Goal: Use online tool/utility: Utilize a website feature to perform a specific function

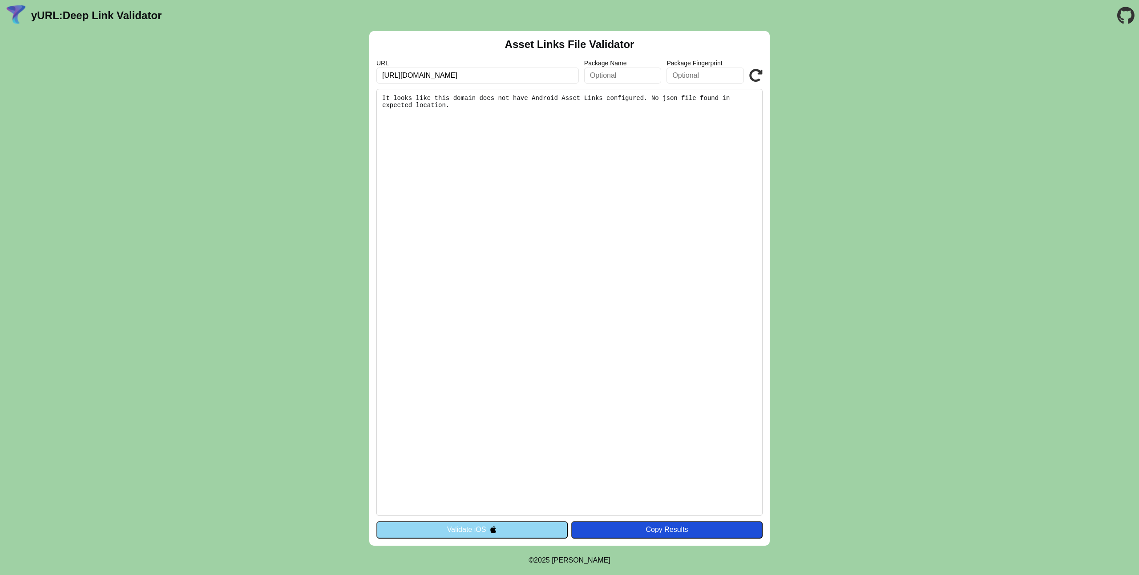
type input "[URL][DOMAIN_NAME]"
click button "Validate" at bounding box center [0, 0] width 0 height 0
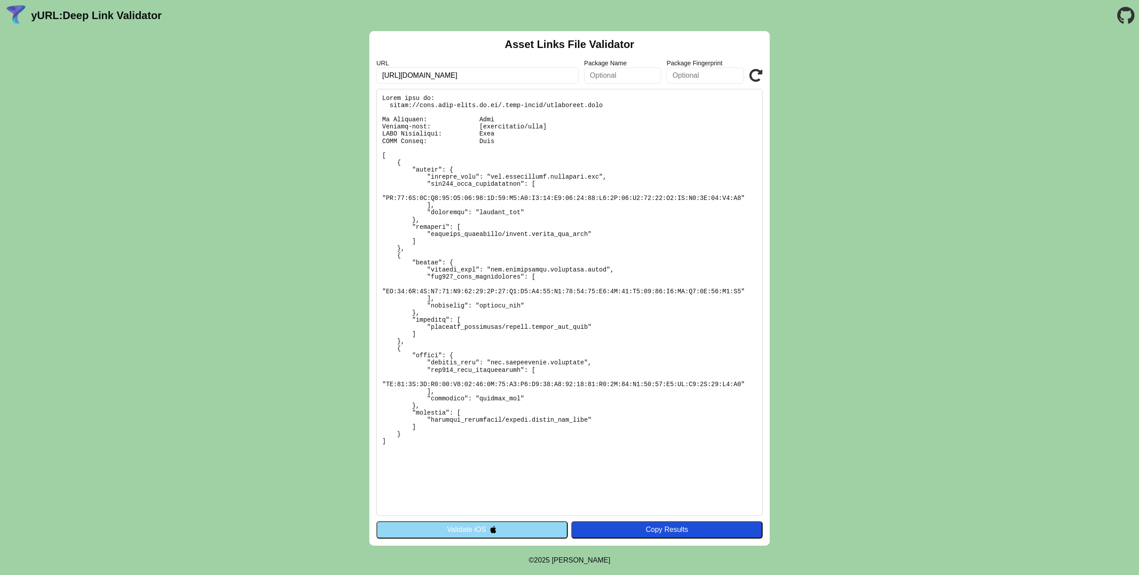
click at [477, 527] on button "Validate iOS" at bounding box center [471, 530] width 191 height 17
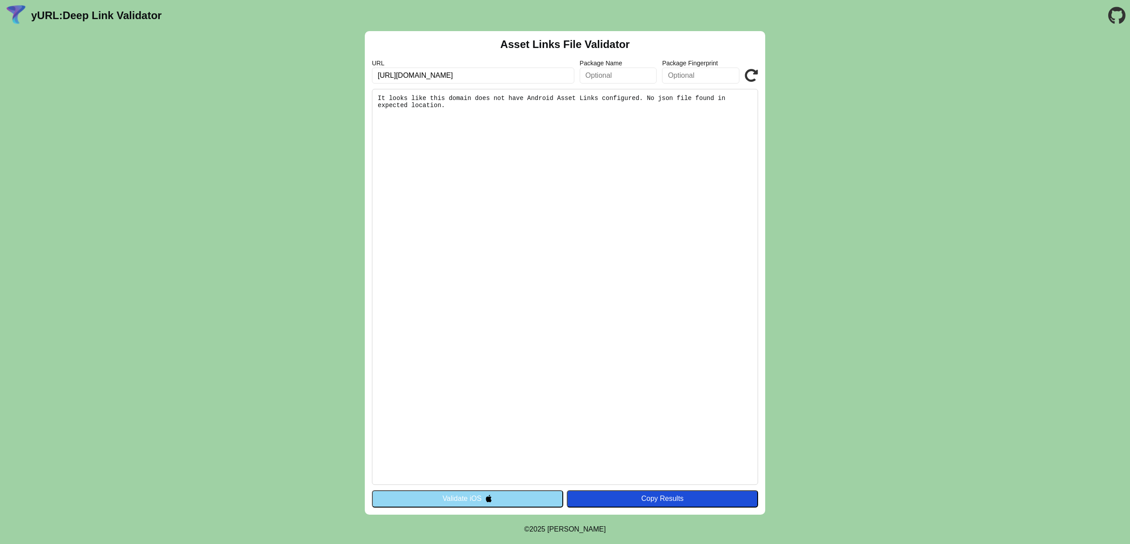
click at [465, 71] on input "https://c724-218-145-111-38.ngrok-free.app/" at bounding box center [473, 76] width 202 height 16
paste input "link.meta-point.co.kr"
click at [484, 76] on input "https://link.meta-point.co.kr" at bounding box center [473, 76] width 202 height 16
paste input "-dev"
type input "[URL][DOMAIN_NAME]"
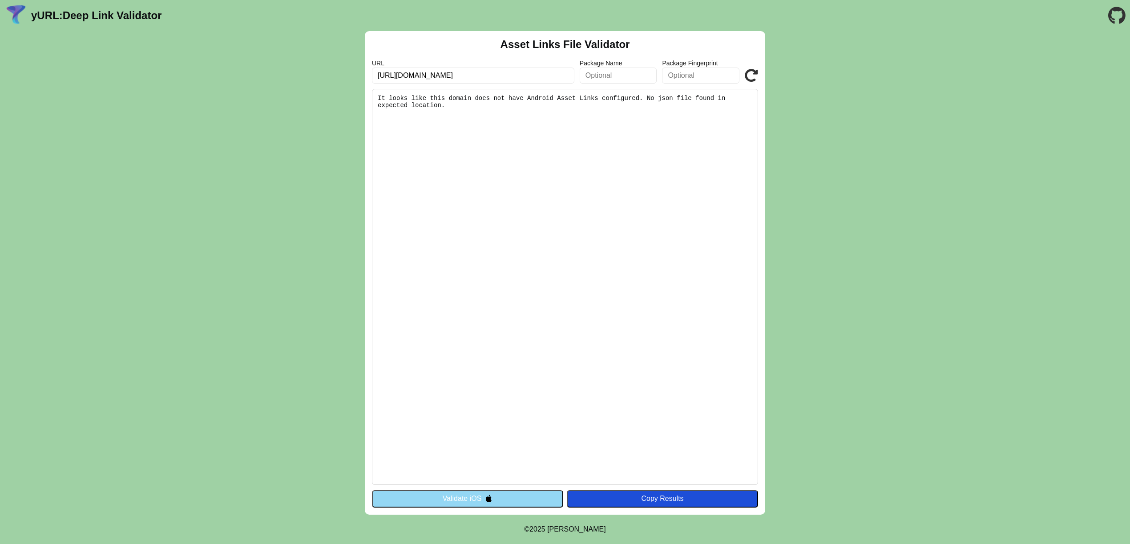
click button "Validate" at bounding box center [0, 0] width 0 height 0
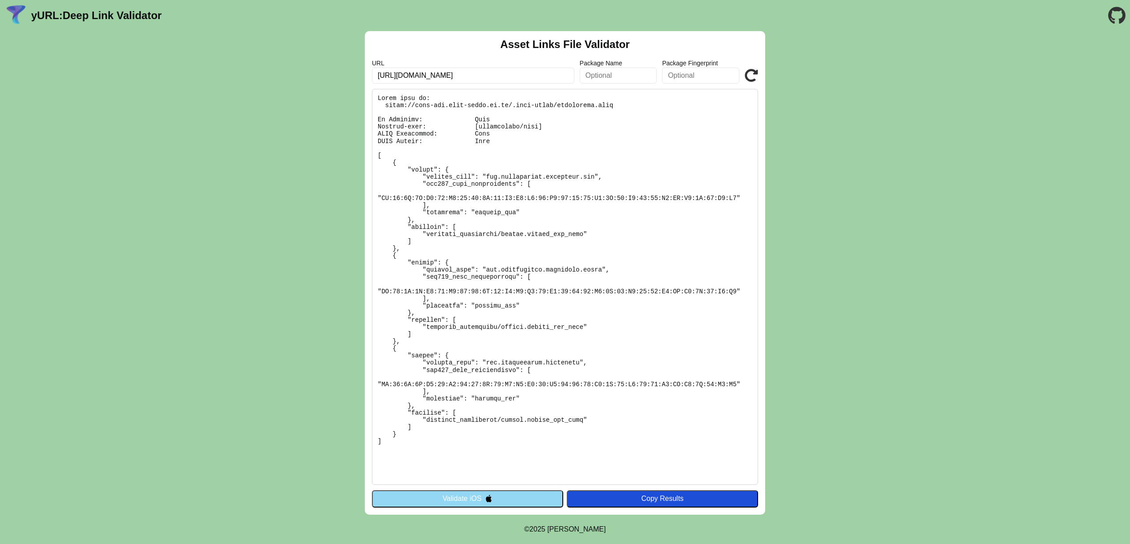
drag, startPoint x: 450, startPoint y: 489, endPoint x: 457, endPoint y: 491, distance: 7.3
click at [452, 489] on div "Asset Links File Validator URL https://link-dev.meta-point.co.kr Package Name P…" at bounding box center [565, 273] width 400 height 484
click at [472, 498] on button "Validate iOS" at bounding box center [467, 499] width 191 height 17
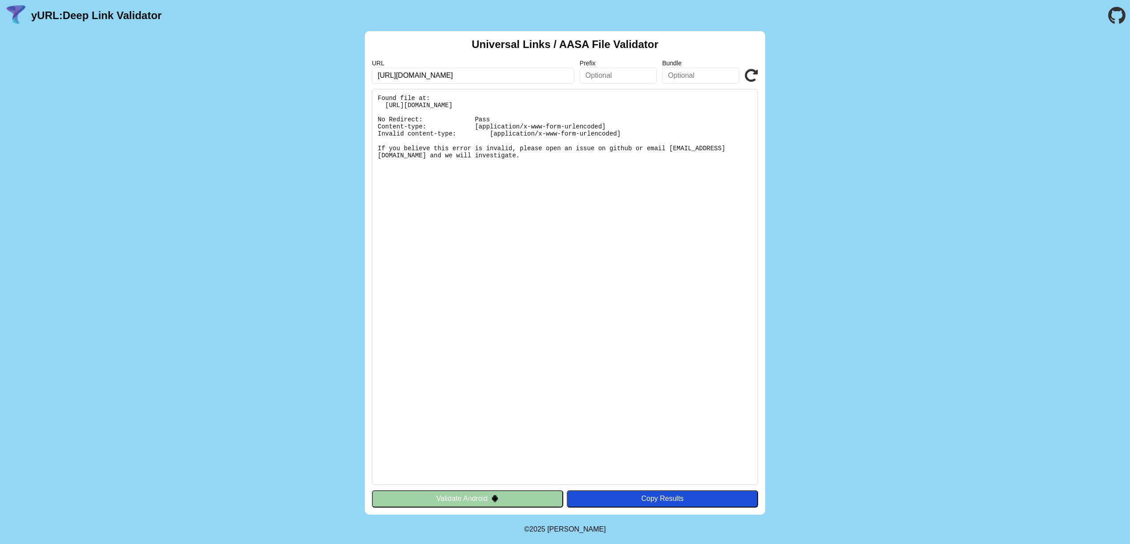
click at [497, 78] on input "[URL][DOMAIN_NAME]" at bounding box center [473, 76] width 202 height 16
click at [750, 72] on icon at bounding box center [750, 75] width 13 height 13
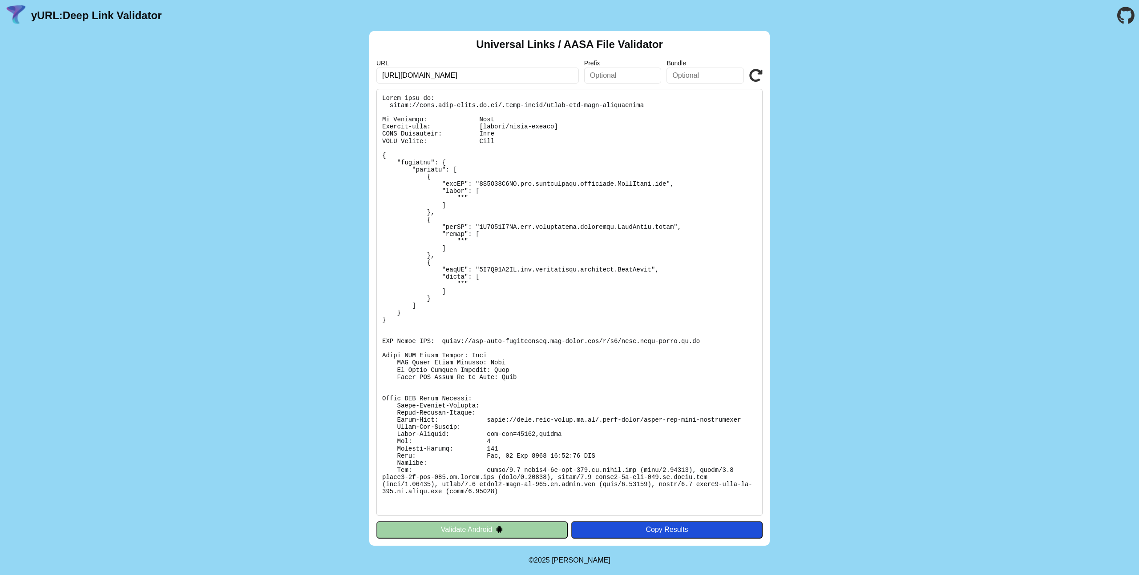
click at [872, 261] on div "Universal Links / AASA File Validator URL [URL][DOMAIN_NAME] Prefix Bundle Vali…" at bounding box center [569, 288] width 1139 height 515
click at [875, 257] on div "Universal Links / AASA File Validator URL [URL][DOMAIN_NAME] Prefix Bundle Vali…" at bounding box center [569, 288] width 1139 height 515
click at [479, 77] on input "https://link.meta-point.co.kr" at bounding box center [477, 76] width 202 height 16
click at [492, 71] on input "https://link.meta-point.co.kr" at bounding box center [477, 76] width 202 height 16
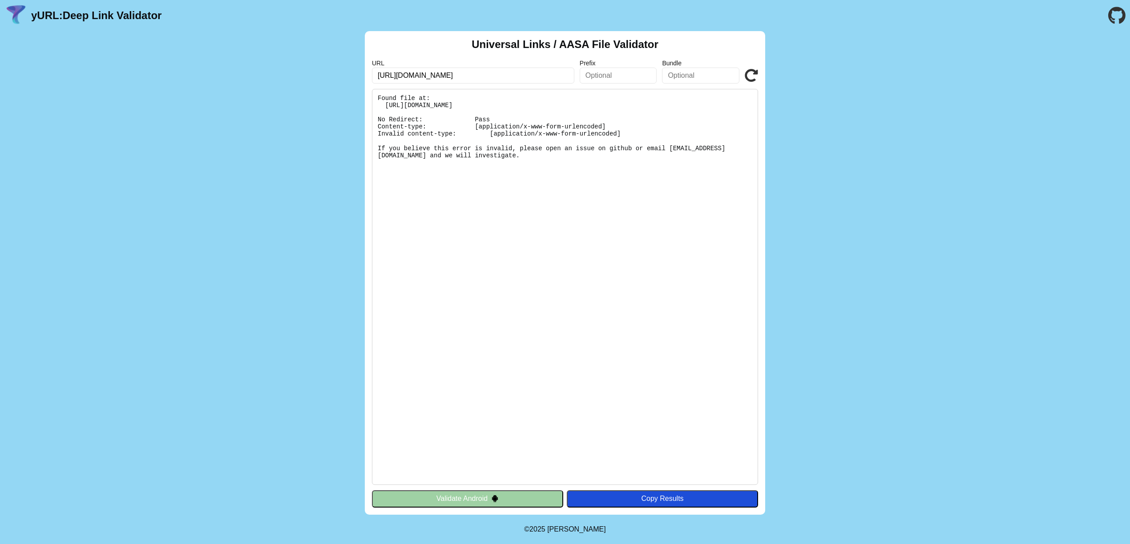
click at [68, 134] on div "Universal Links / AASA File Validator URL [URL][DOMAIN_NAME] Prefix Bundle Vali…" at bounding box center [565, 273] width 1130 height 484
